Goal: Task Accomplishment & Management: Use online tool/utility

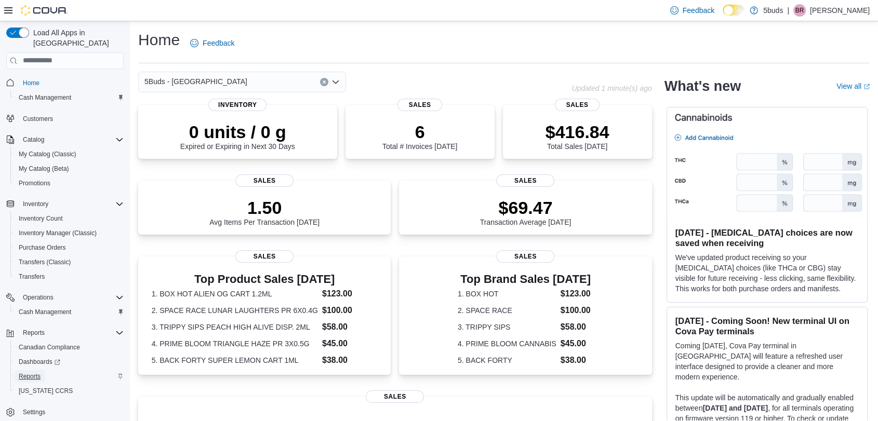
click at [24, 372] on span "Reports" at bounding box center [30, 376] width 22 height 8
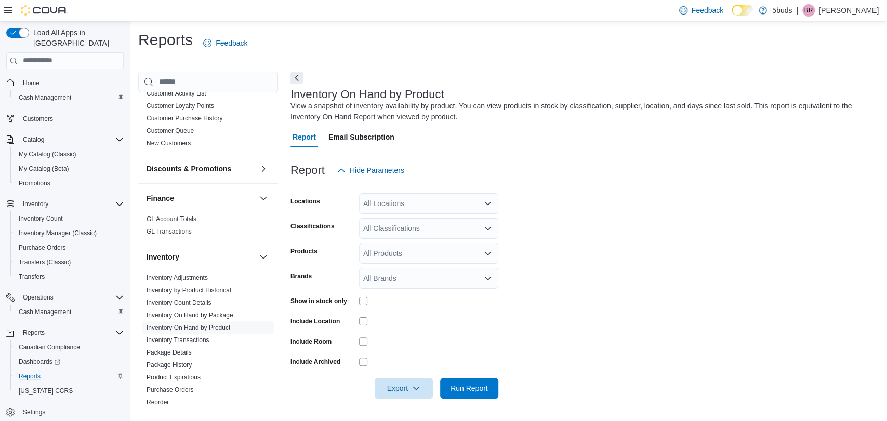
scroll to position [288, 0]
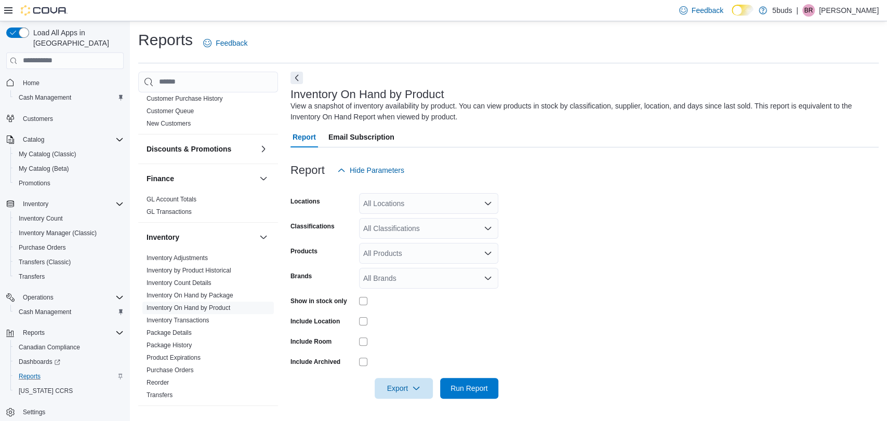
click at [406, 206] on div "All Locations" at bounding box center [428, 203] width 139 height 21
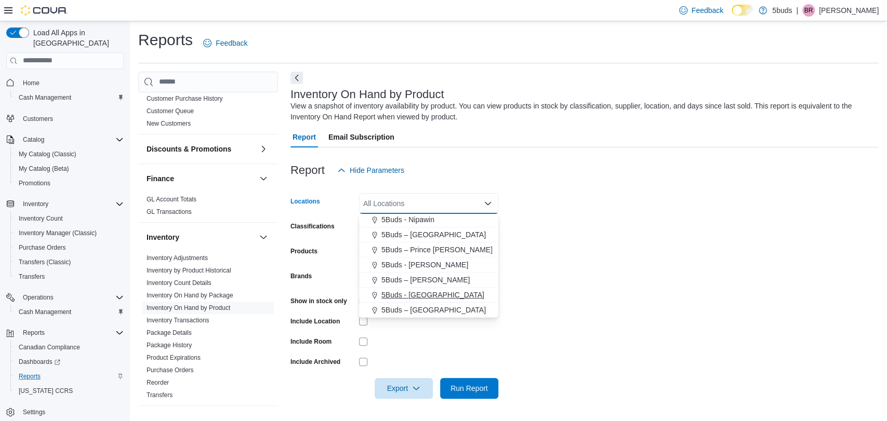
click at [433, 294] on span "5Buds - [GEOGRAPHIC_DATA]" at bounding box center [432, 295] width 103 height 10
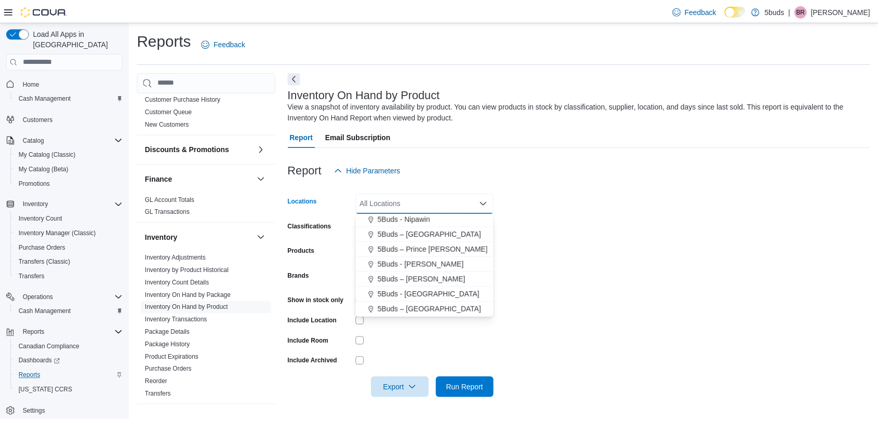
scroll to position [62, 0]
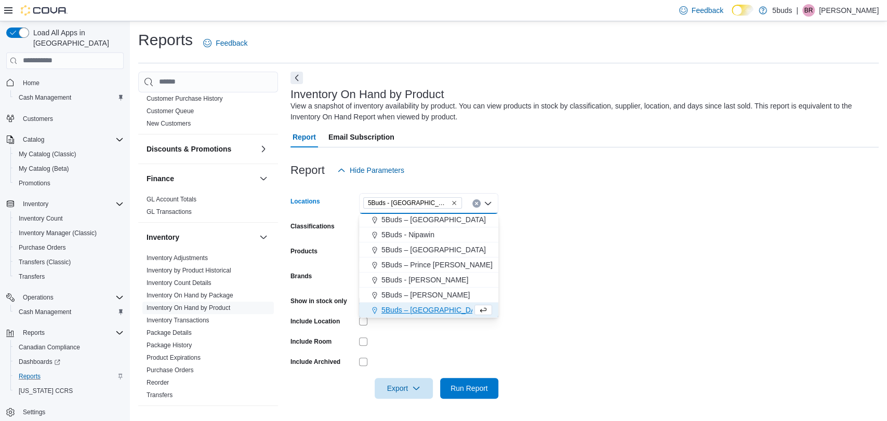
click at [544, 276] on form "Locations 5Buds - [GEOGRAPHIC_DATA] Combo box. Selected. 5Buds - [GEOGRAPHIC_DA…" at bounding box center [584, 290] width 588 height 218
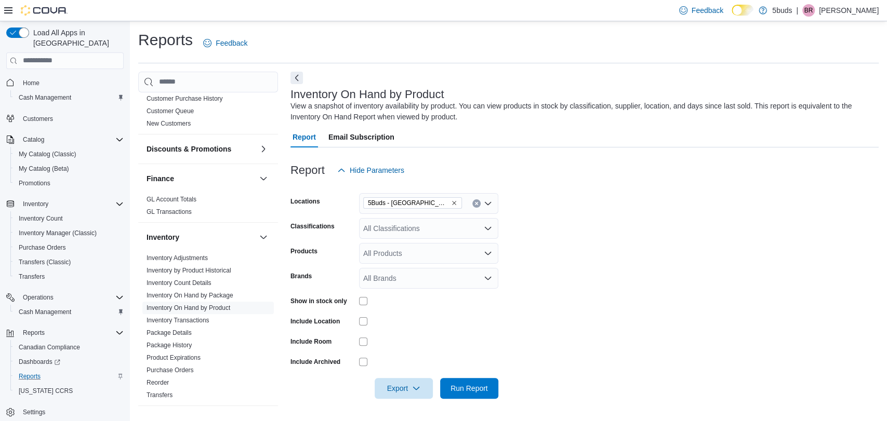
click at [414, 223] on div "All Classifications" at bounding box center [428, 228] width 139 height 21
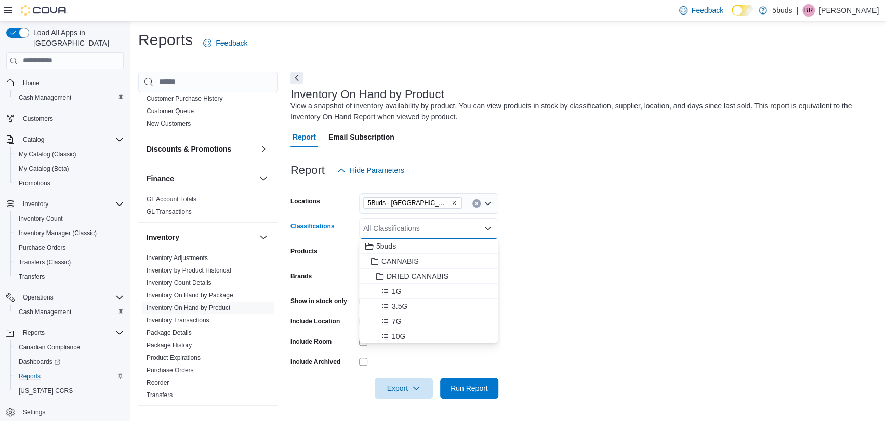
drag, startPoint x: 554, startPoint y: 302, endPoint x: 368, endPoint y: 301, distance: 186.0
click at [550, 304] on form "Locations 5Buds - Weyburn Classifications All Classifications Combo box. Select…" at bounding box center [584, 290] width 588 height 218
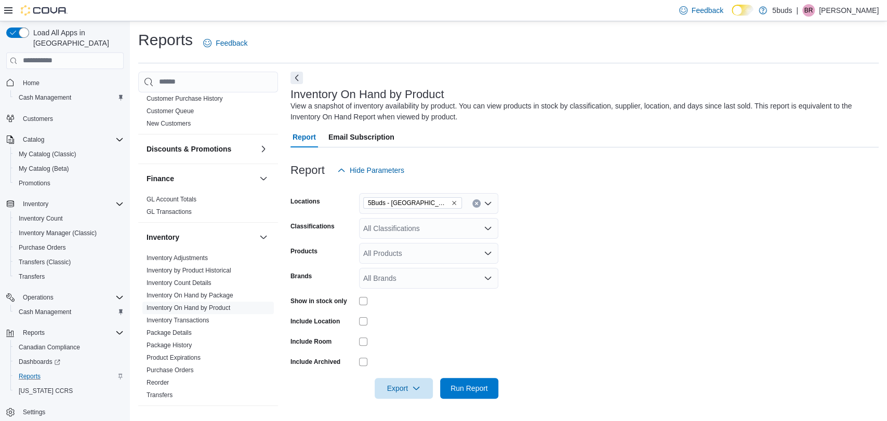
click at [368, 298] on div at bounding box center [428, 301] width 139 height 8
click at [470, 384] on span "Run Report" at bounding box center [468, 388] width 37 height 10
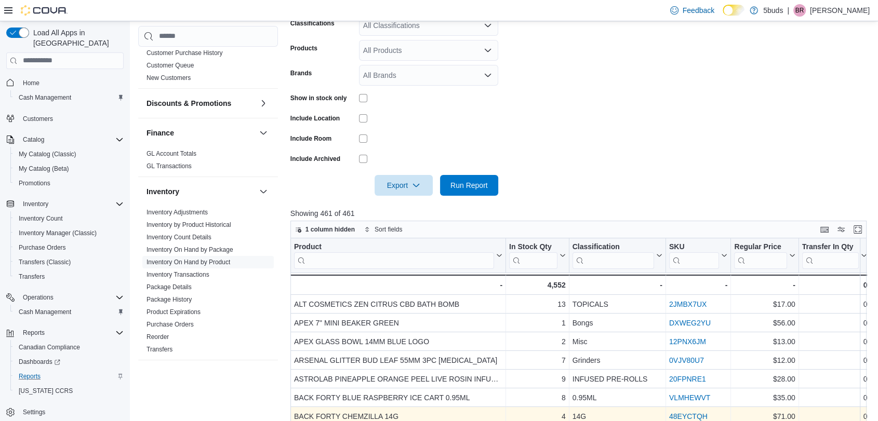
scroll to position [288, 0]
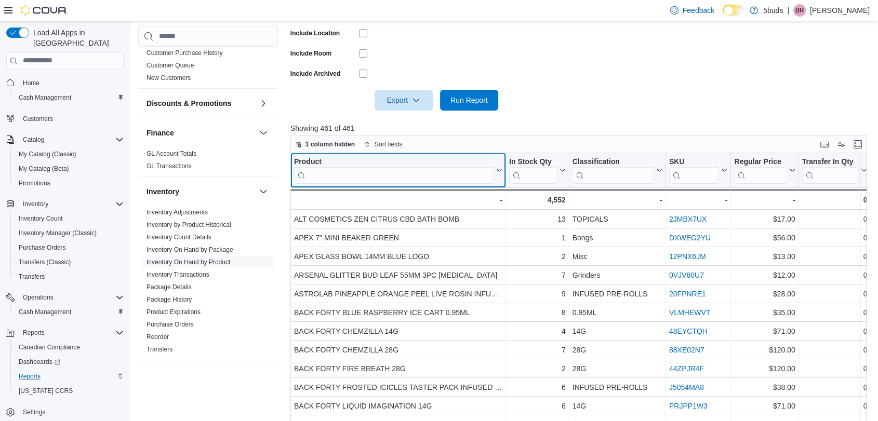
click at [368, 182] on input "search" at bounding box center [394, 175] width 200 height 17
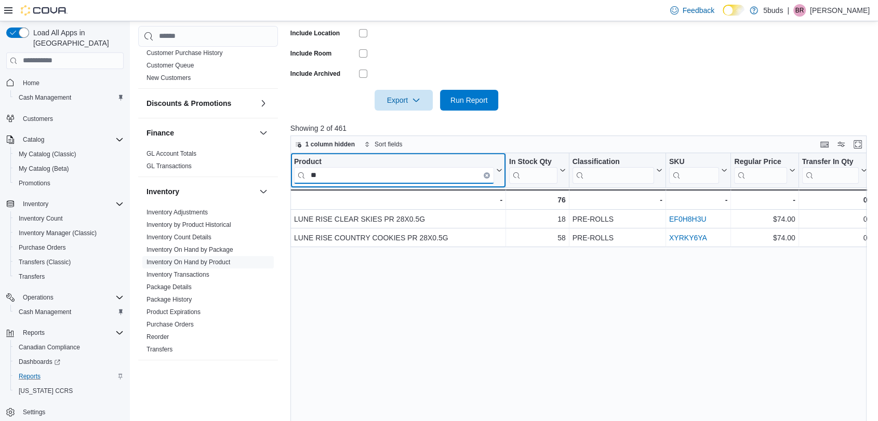
type input "*"
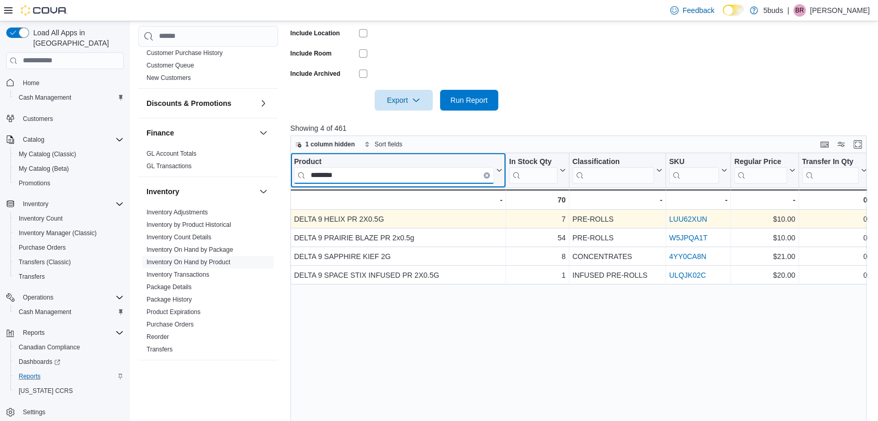
type input "*******"
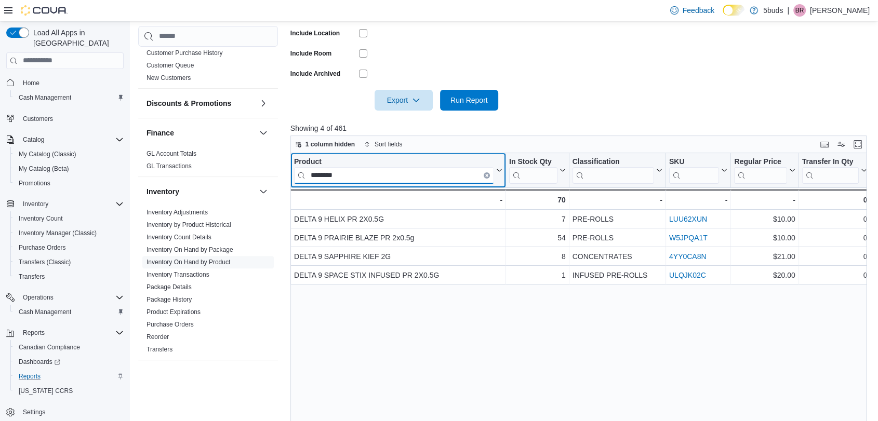
drag, startPoint x: 389, startPoint y: 177, endPoint x: 303, endPoint y: 174, distance: 85.2
click at [303, 174] on input "*******" at bounding box center [394, 175] width 200 height 17
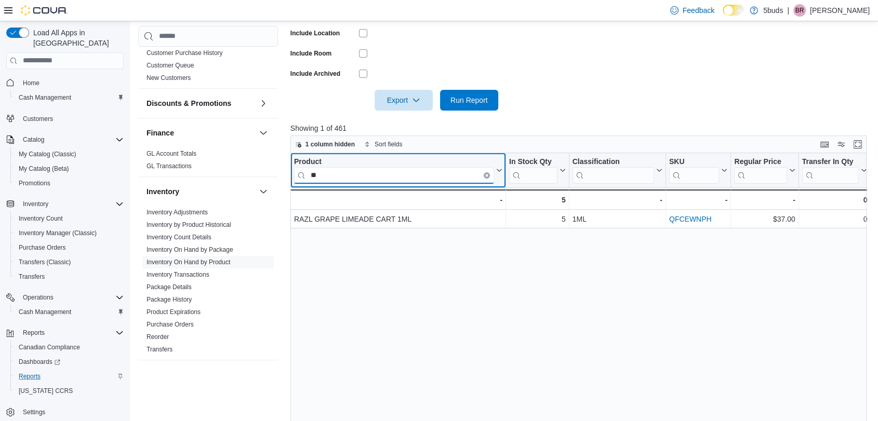
type input "*"
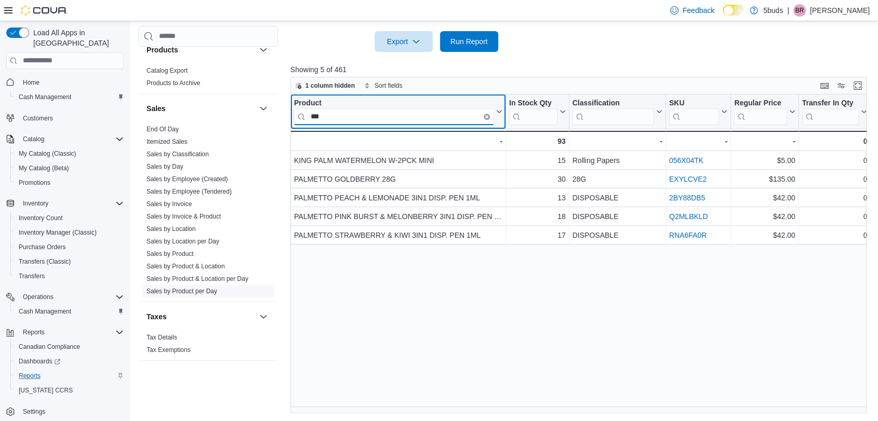
scroll to position [347, 0]
type input "***"
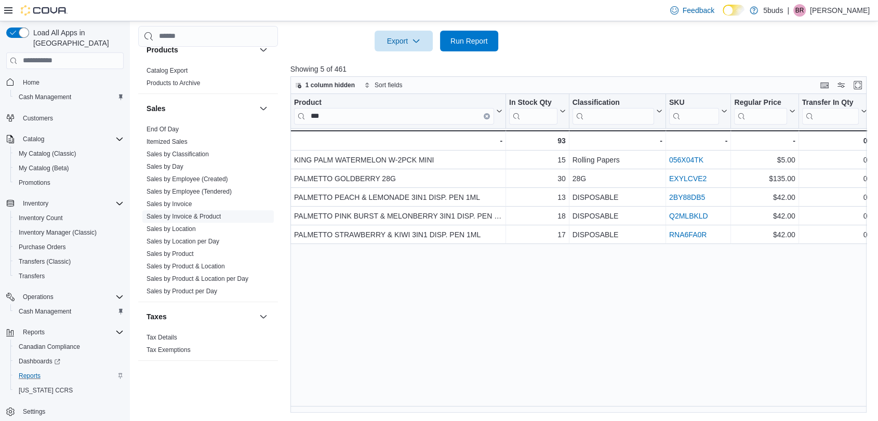
click at [190, 213] on link "Sales by Invoice & Product" at bounding box center [183, 216] width 74 height 7
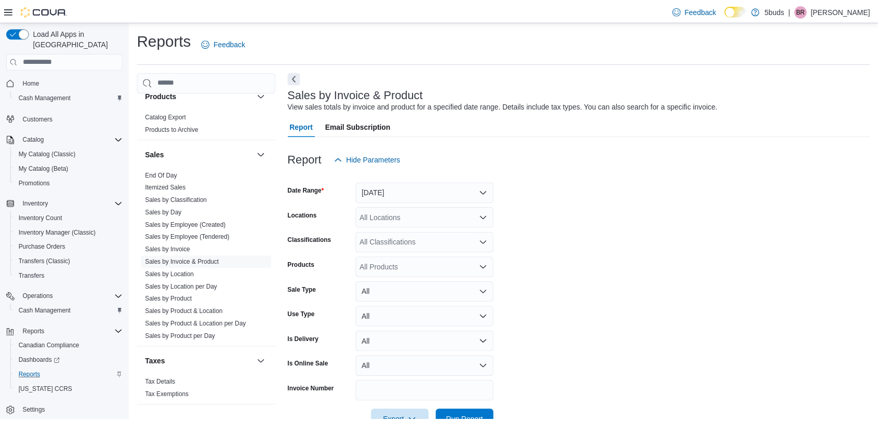
scroll to position [24, 0]
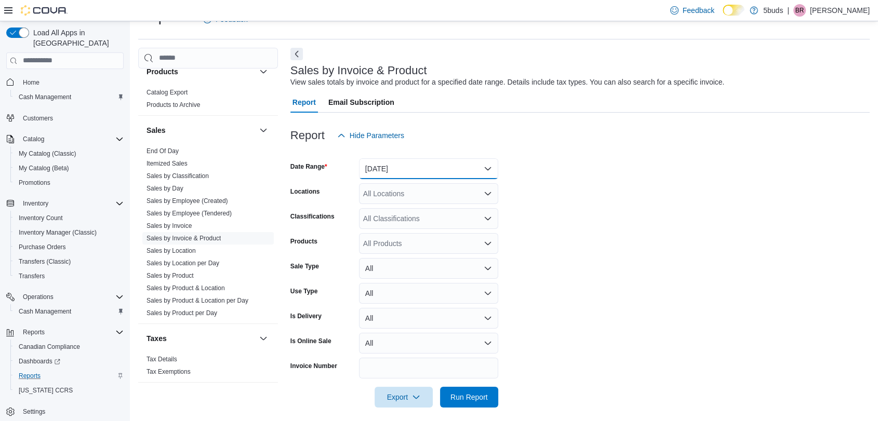
click at [416, 175] on button "[DATE]" at bounding box center [428, 168] width 139 height 21
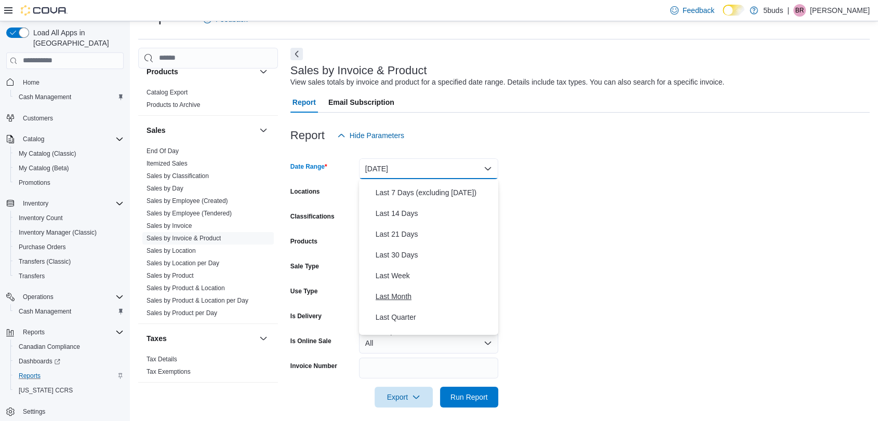
scroll to position [0, 0]
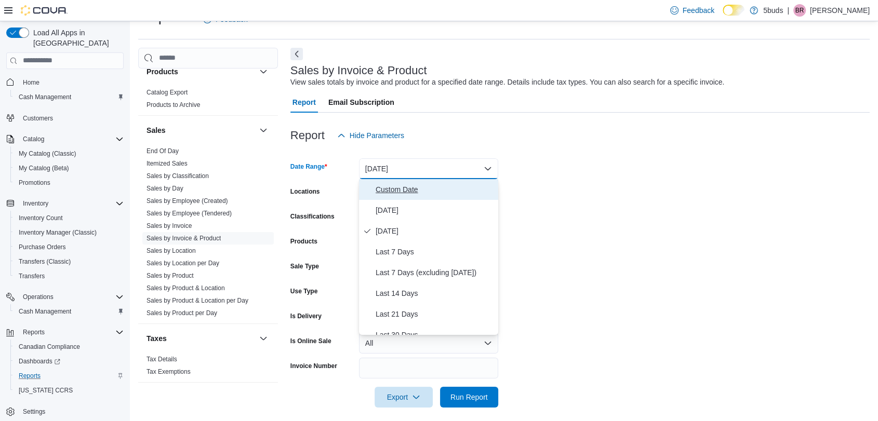
click at [391, 190] on span "Custom Date" at bounding box center [435, 189] width 118 height 12
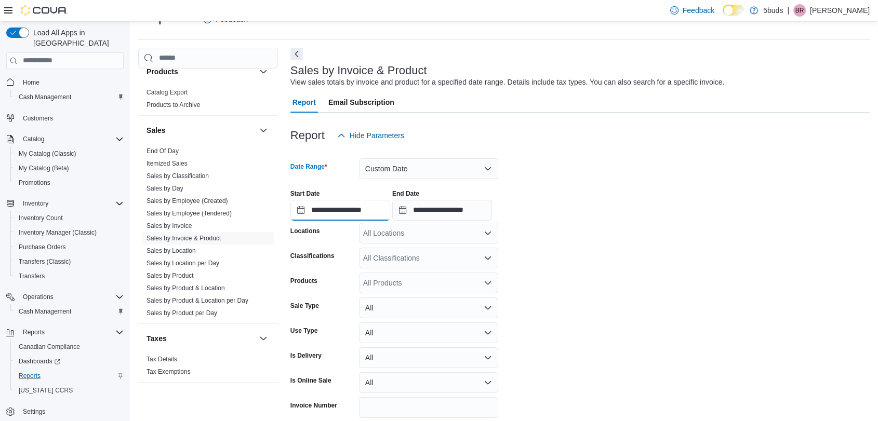
click at [358, 209] on input "**********" at bounding box center [340, 210] width 100 height 21
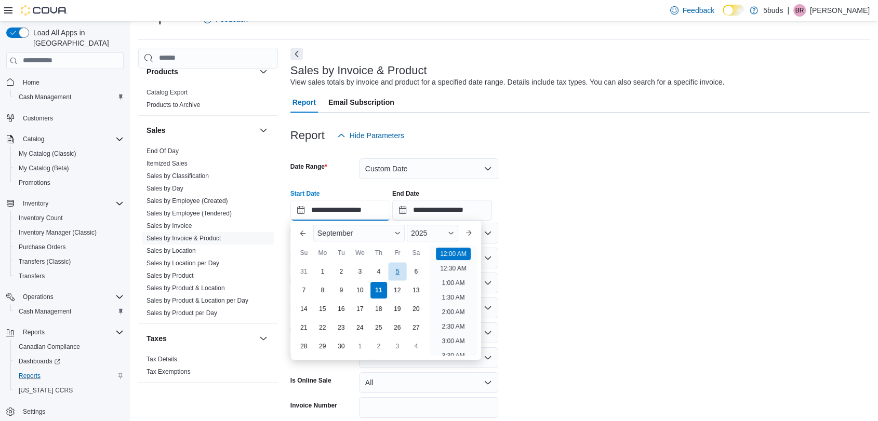
scroll to position [32, 0]
click at [548, 213] on div "**********" at bounding box center [579, 200] width 579 height 39
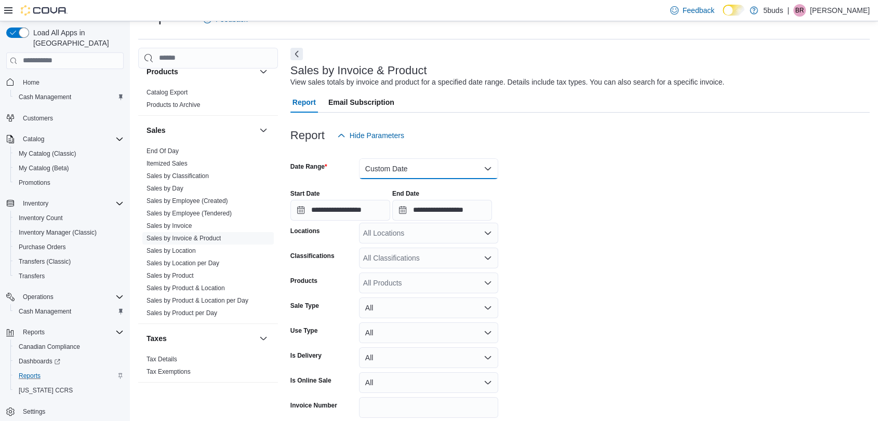
click at [457, 166] on button "Custom Date" at bounding box center [428, 168] width 139 height 21
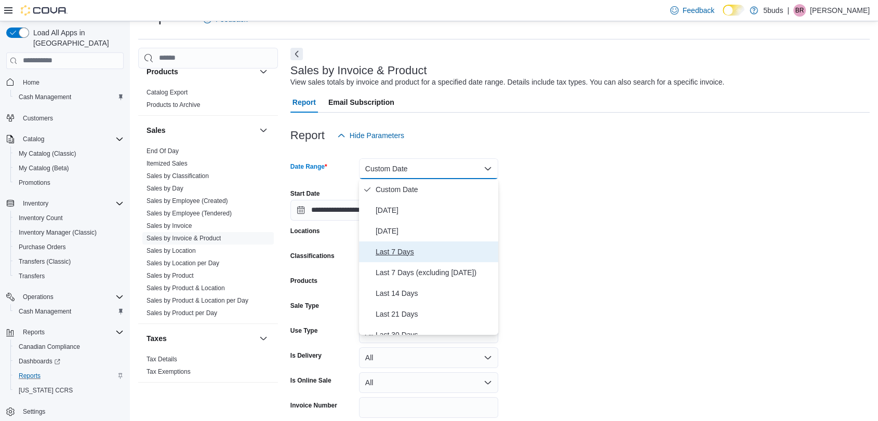
click at [401, 254] on span "Last 7 Days" at bounding box center [435, 252] width 118 height 12
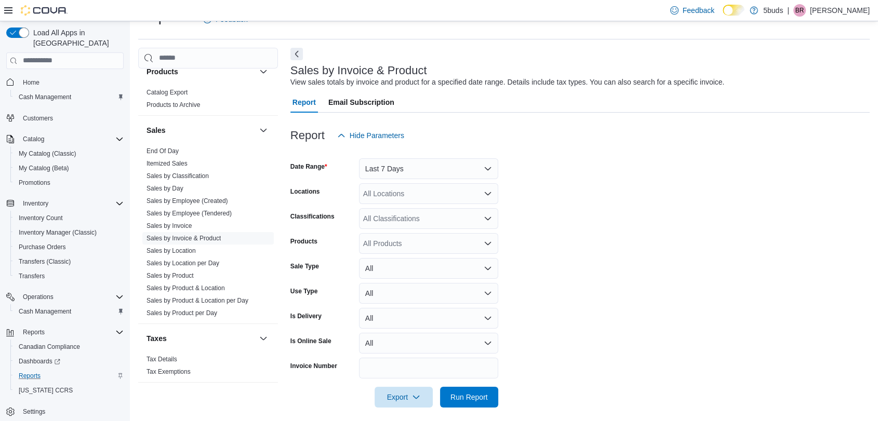
drag, startPoint x: 727, startPoint y: 307, endPoint x: 688, endPoint y: 293, distance: 41.4
click at [727, 307] on form "Date Range Last 7 Days Locations All Locations Classifications All Classificati…" at bounding box center [579, 277] width 579 height 262
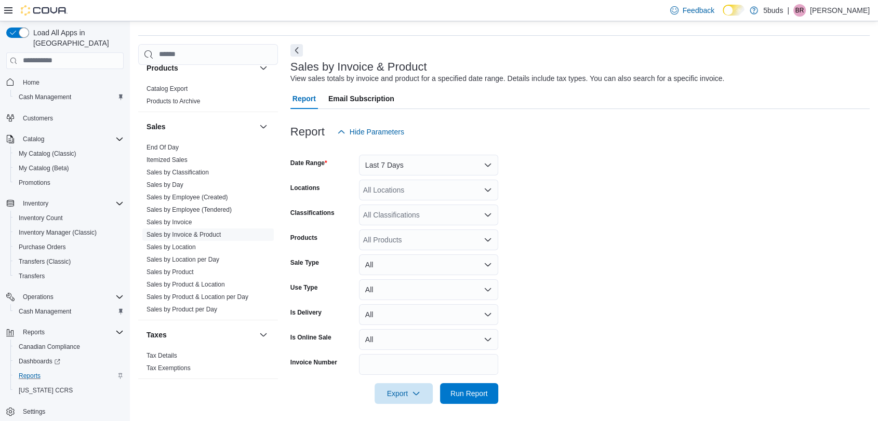
scroll to position [31, 0]
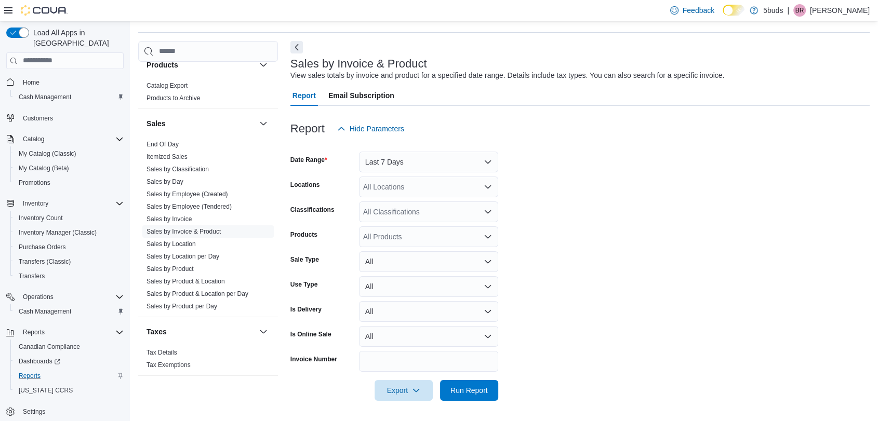
click at [405, 192] on div "All Locations" at bounding box center [428, 187] width 139 height 21
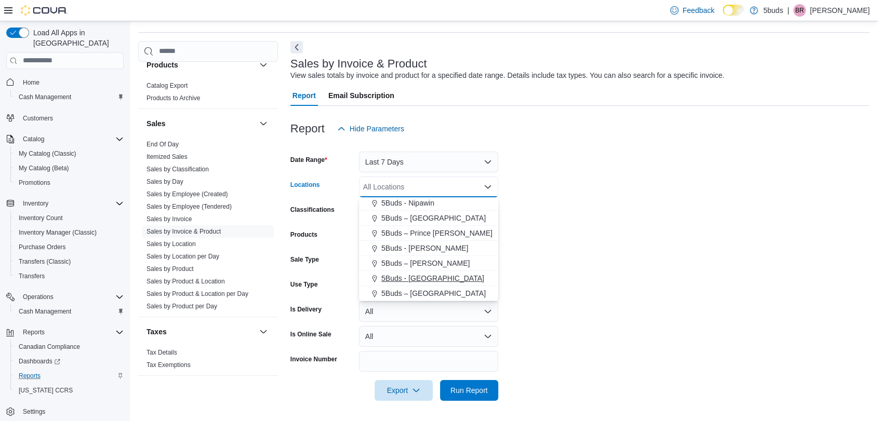
click at [432, 280] on span "5Buds - [GEOGRAPHIC_DATA]" at bounding box center [432, 278] width 103 height 10
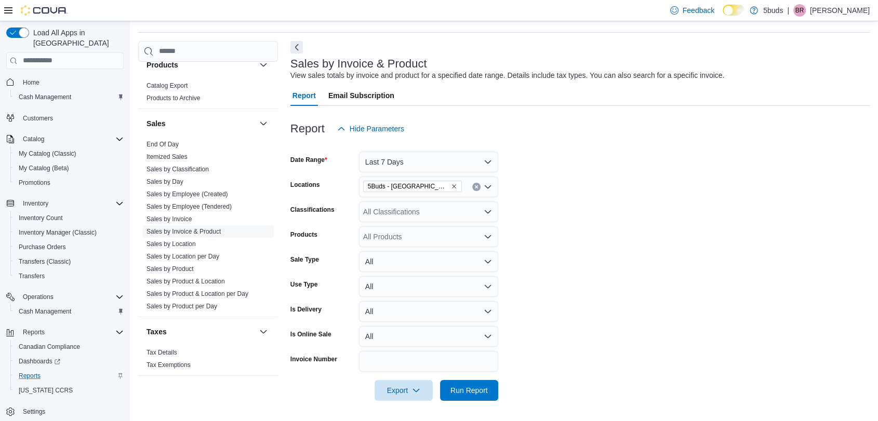
click at [586, 330] on form "Date Range Last 7 Days Locations 5Buds - Weyburn Classifications All Classifica…" at bounding box center [579, 270] width 579 height 262
click at [476, 381] on span "Run Report" at bounding box center [469, 390] width 46 height 21
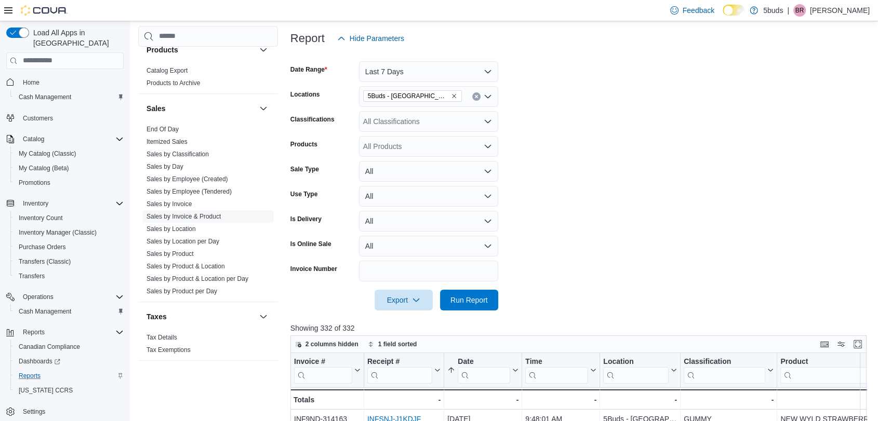
scroll to position [262, 0]
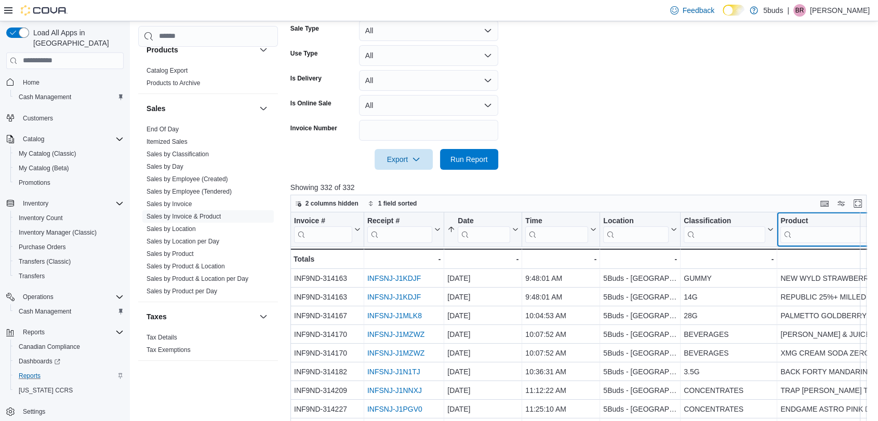
click at [826, 234] on div "Invoice # Click to view column header actions Receipt # Click to view column he…" at bounding box center [581, 362] width 582 height 301
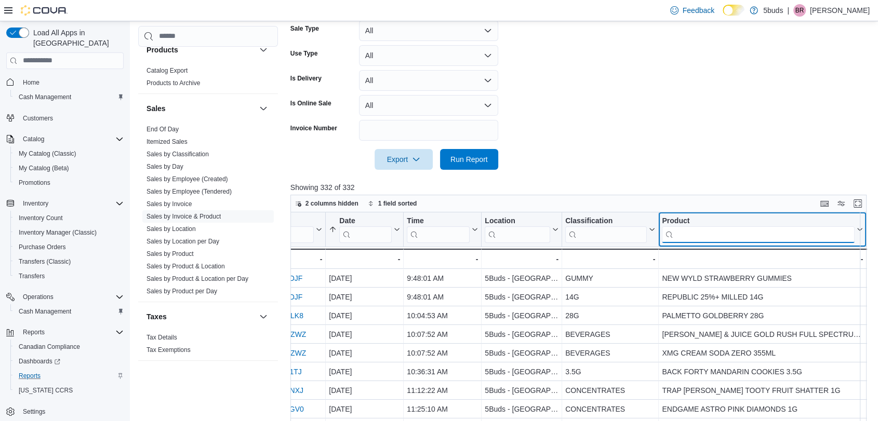
click at [826, 234] on input "search" at bounding box center [758, 234] width 193 height 17
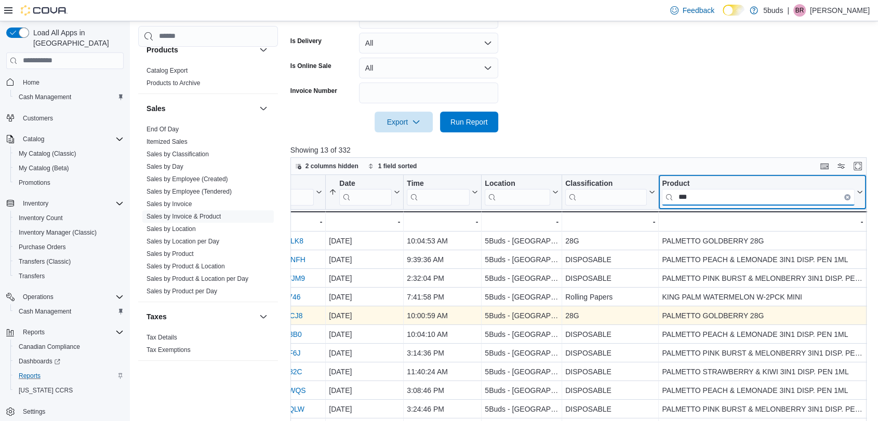
scroll to position [319, 0]
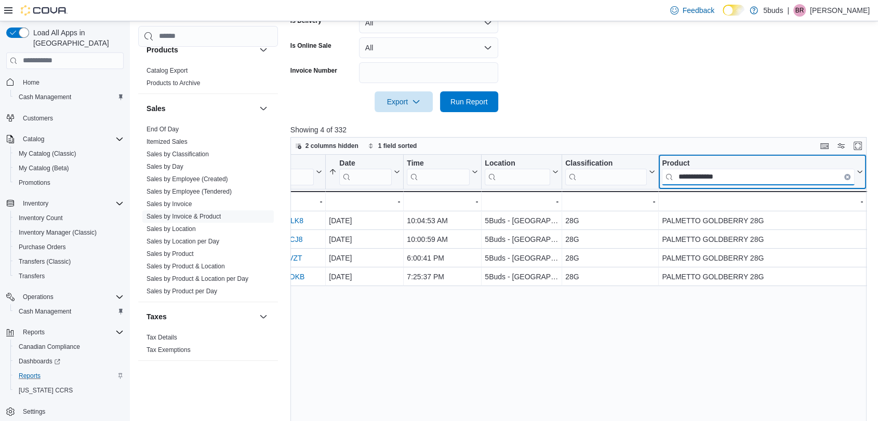
type input "**********"
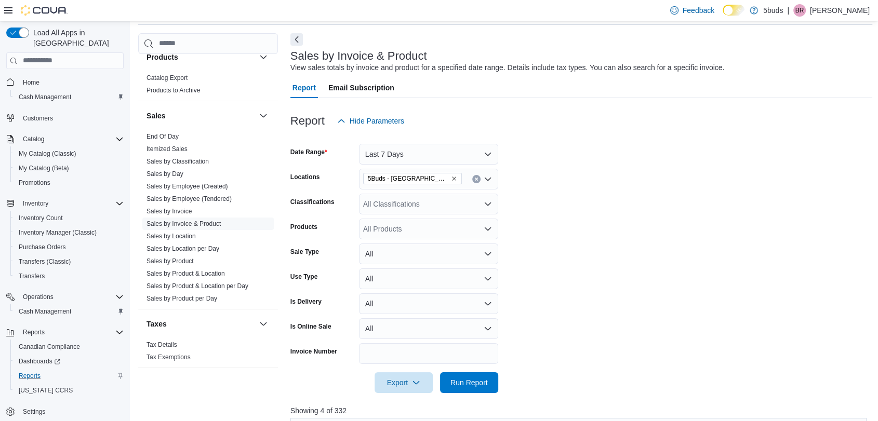
scroll to position [31, 0]
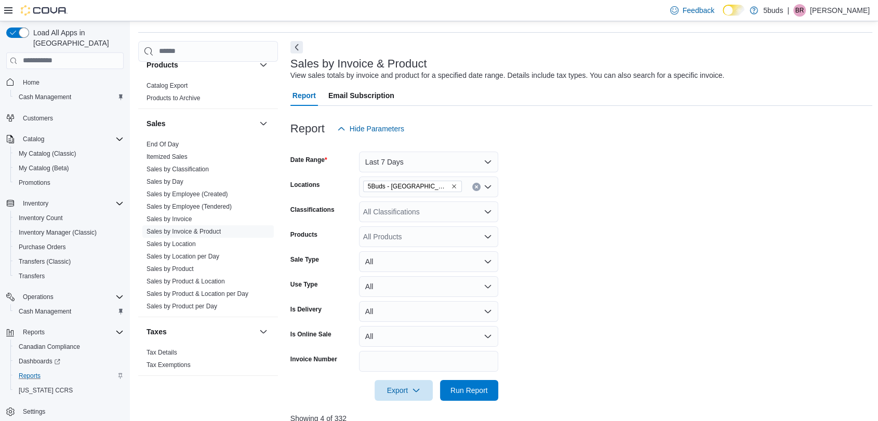
click at [407, 175] on form "Date Range Last 7 Days Locations 5Buds - Weyburn Classifications All Classifica…" at bounding box center [581, 270] width 582 height 262
click at [408, 166] on button "Last 7 Days" at bounding box center [428, 162] width 139 height 21
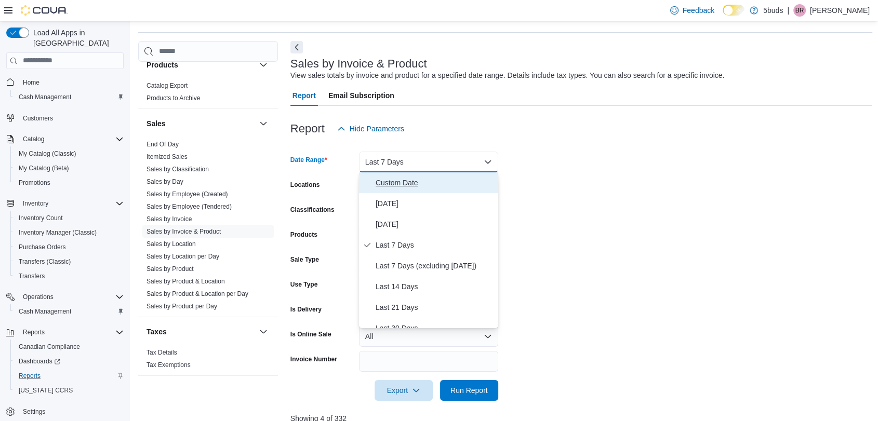
click at [402, 190] on button "Custom Date" at bounding box center [428, 182] width 139 height 21
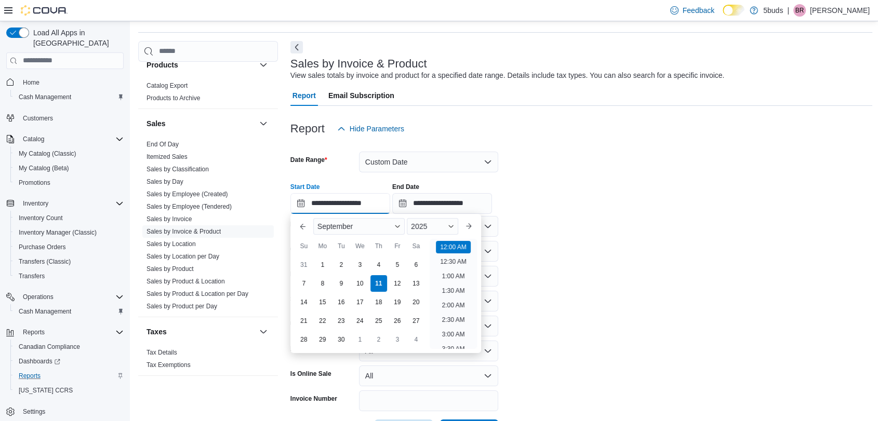
click at [336, 210] on input "**********" at bounding box center [340, 203] width 100 height 21
click at [367, 265] on div "3" at bounding box center [360, 265] width 18 height 18
type input "**********"
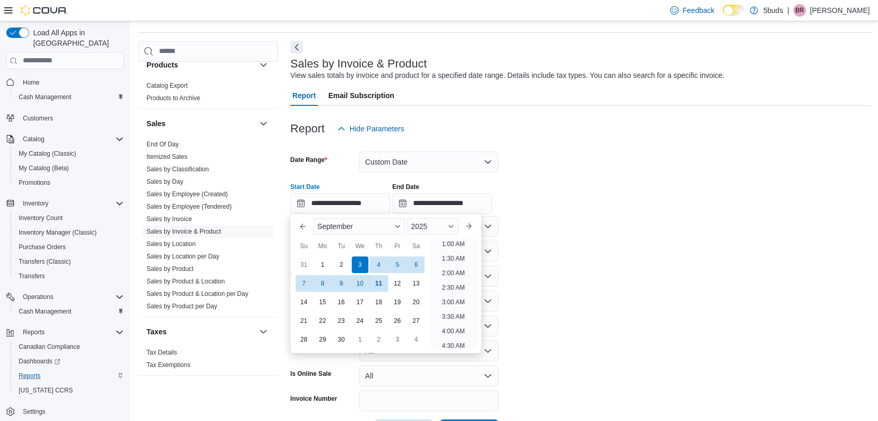
scroll to position [2, 0]
click at [623, 365] on form "**********" at bounding box center [581, 289] width 582 height 301
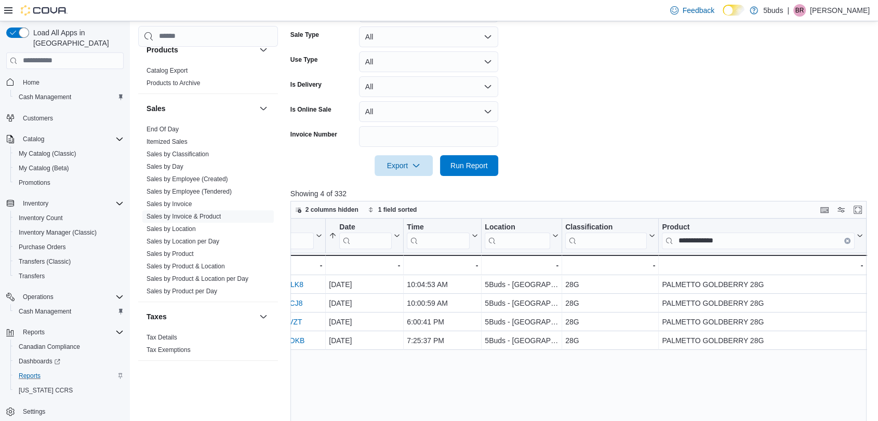
scroll to position [319, 0]
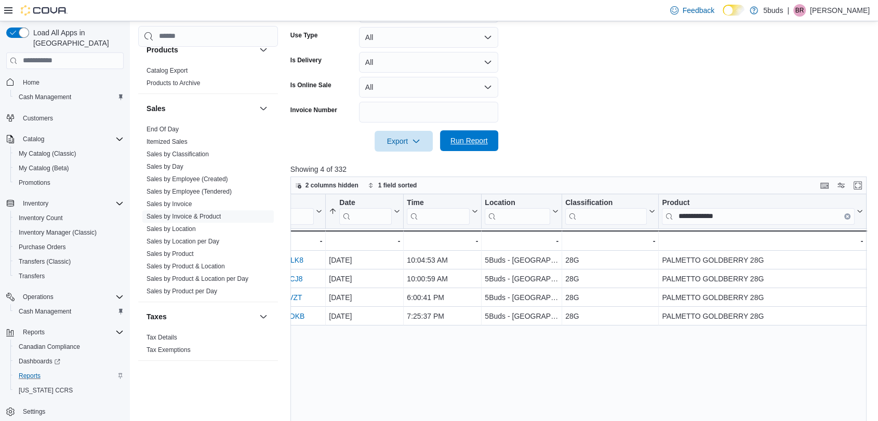
click at [453, 144] on span "Run Report" at bounding box center [468, 141] width 37 height 10
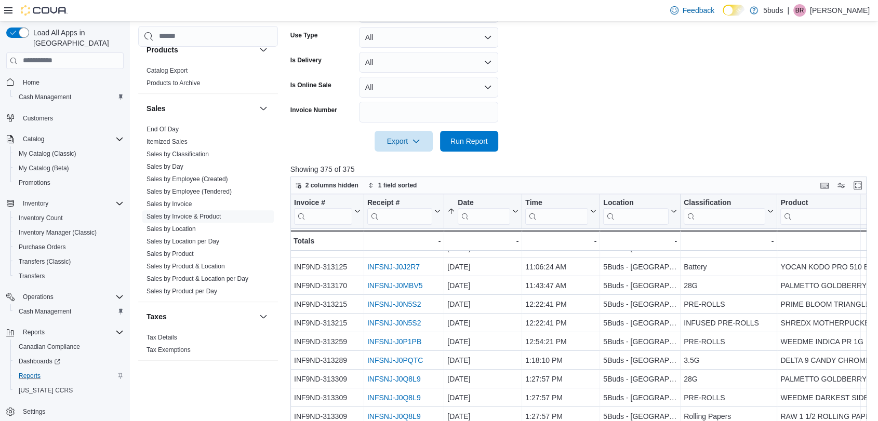
scroll to position [58, 0]
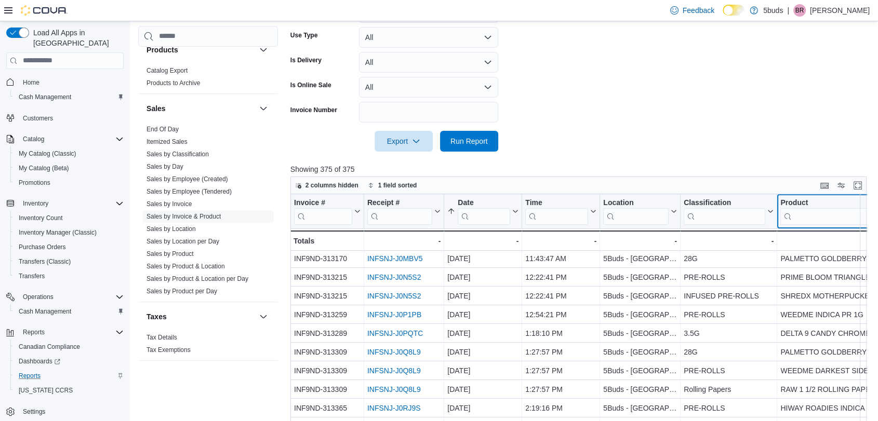
click at [814, 216] on div "Invoice # Click to view column header actions Receipt # Click to view column he…" at bounding box center [581, 344] width 582 height 301
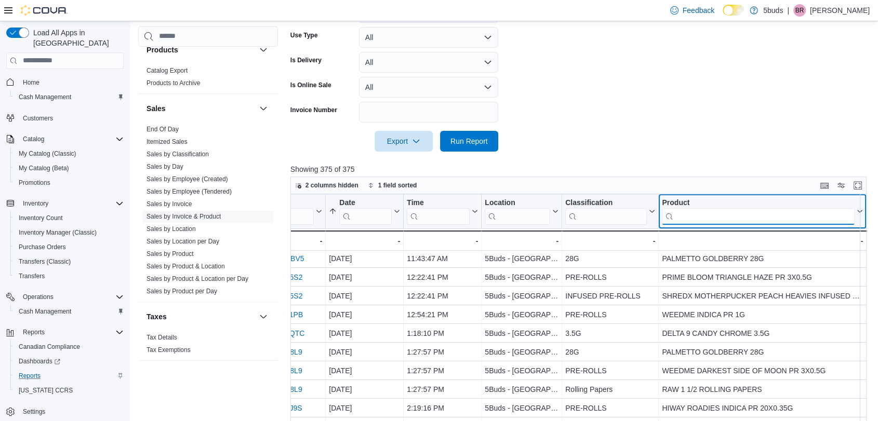
click at [814, 216] on input "search" at bounding box center [758, 216] width 193 height 17
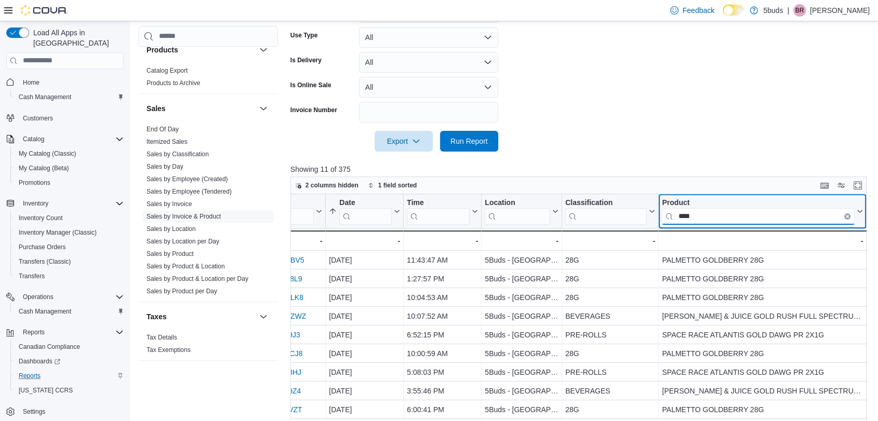
scroll to position [0, 118]
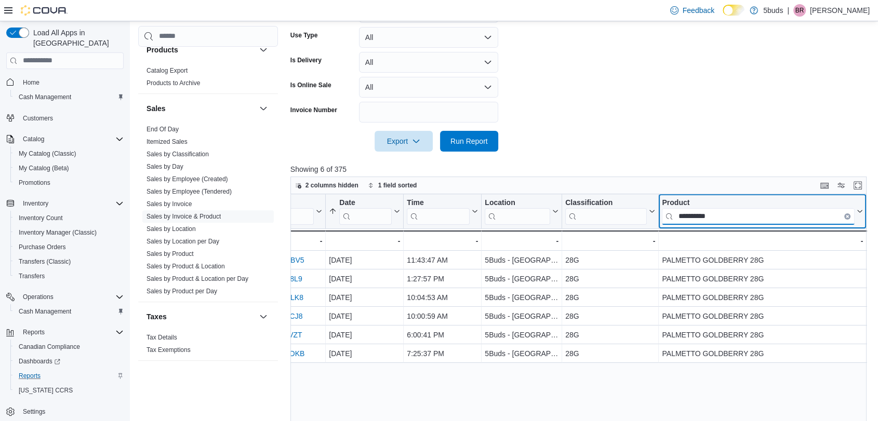
type input "*********"
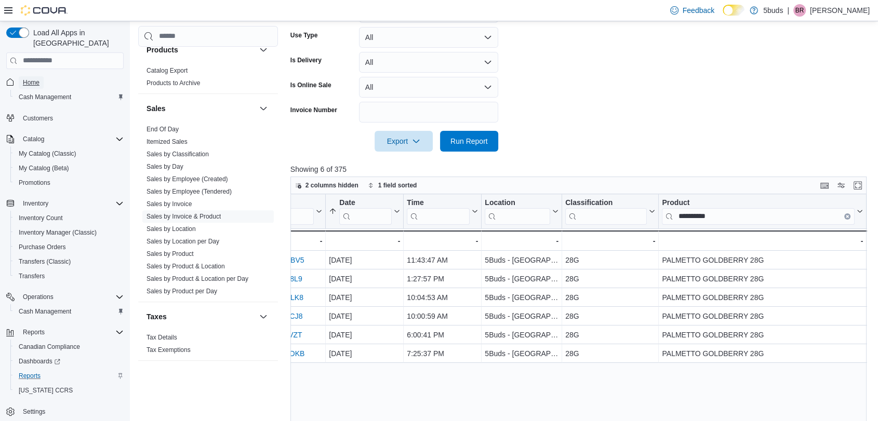
click at [29, 78] on span "Home" at bounding box center [31, 82] width 17 height 8
